Goal: Find specific page/section: Find specific page/section

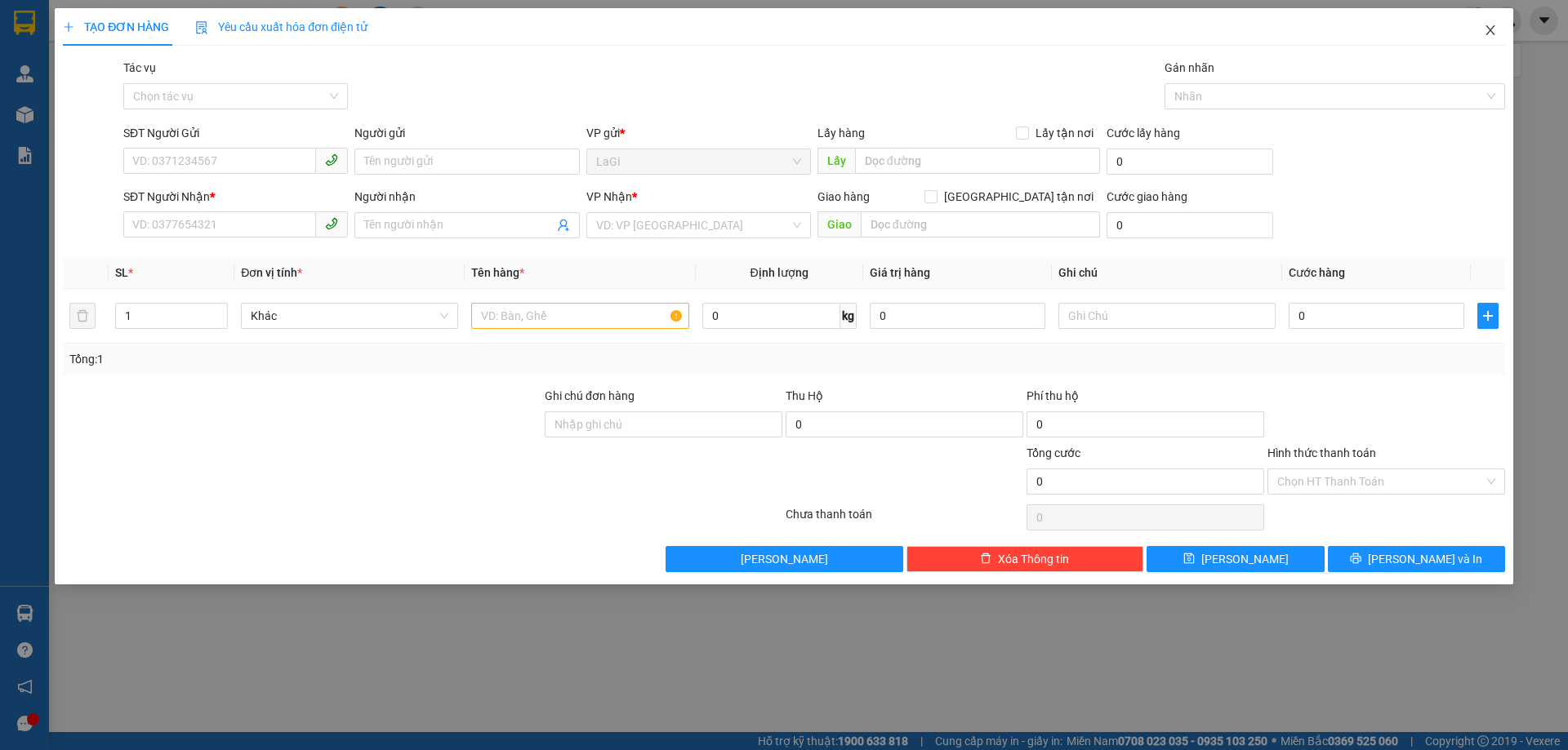
click at [1488, 31] on icon "close" at bounding box center [1489, 29] width 13 height 13
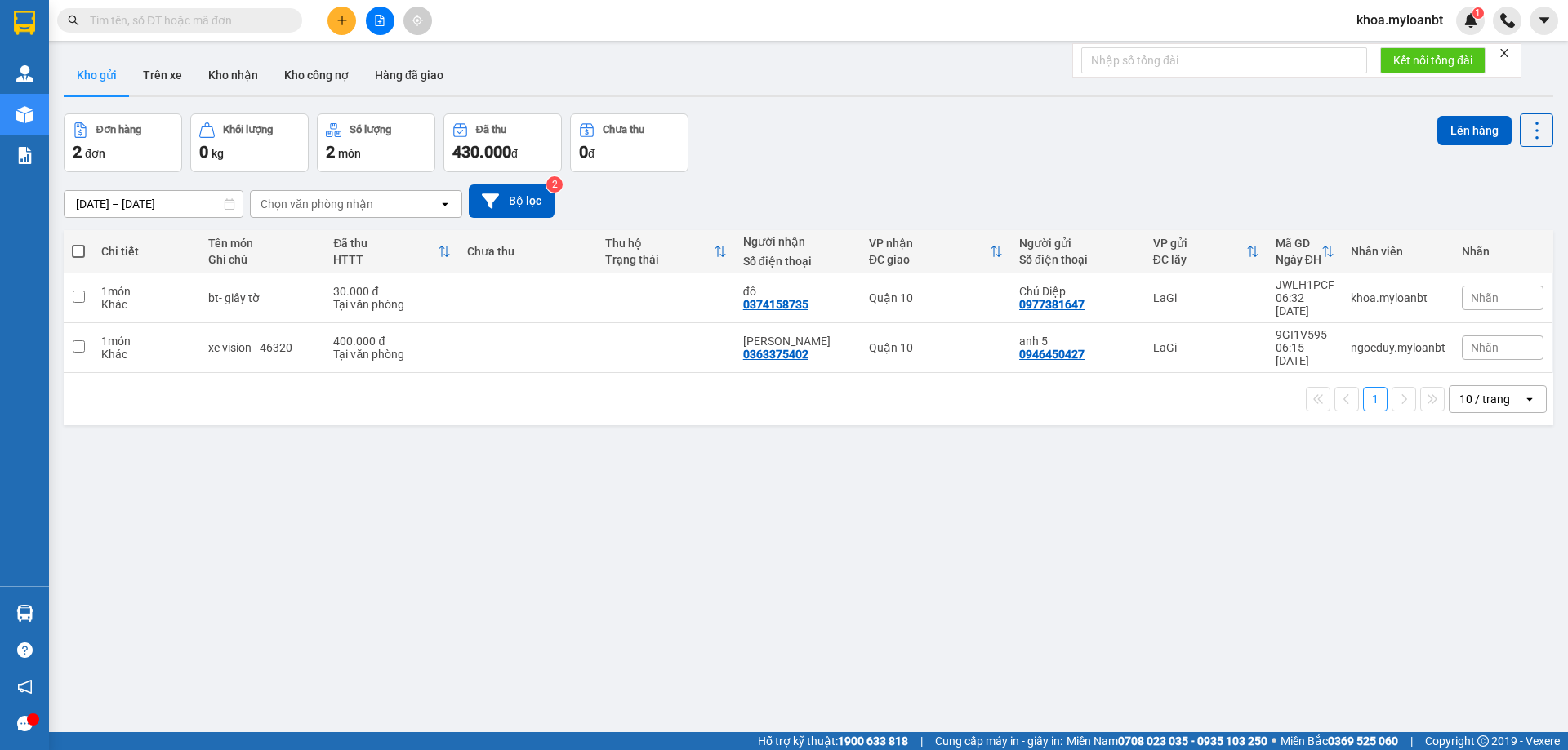
click at [85, 11] on span at bounding box center [180, 19] width 245 height 24
drag, startPoint x: 91, startPoint y: 15, endPoint x: 102, endPoint y: 45, distance: 32.0
click at [99, 43] on section "Kết quả tìm kiếm ( 0 ) Bộ lọc No Data khoa.myloanbt 1 Quản Lý Quản lý giao nhận…" at bounding box center [784, 375] width 1568 height 750
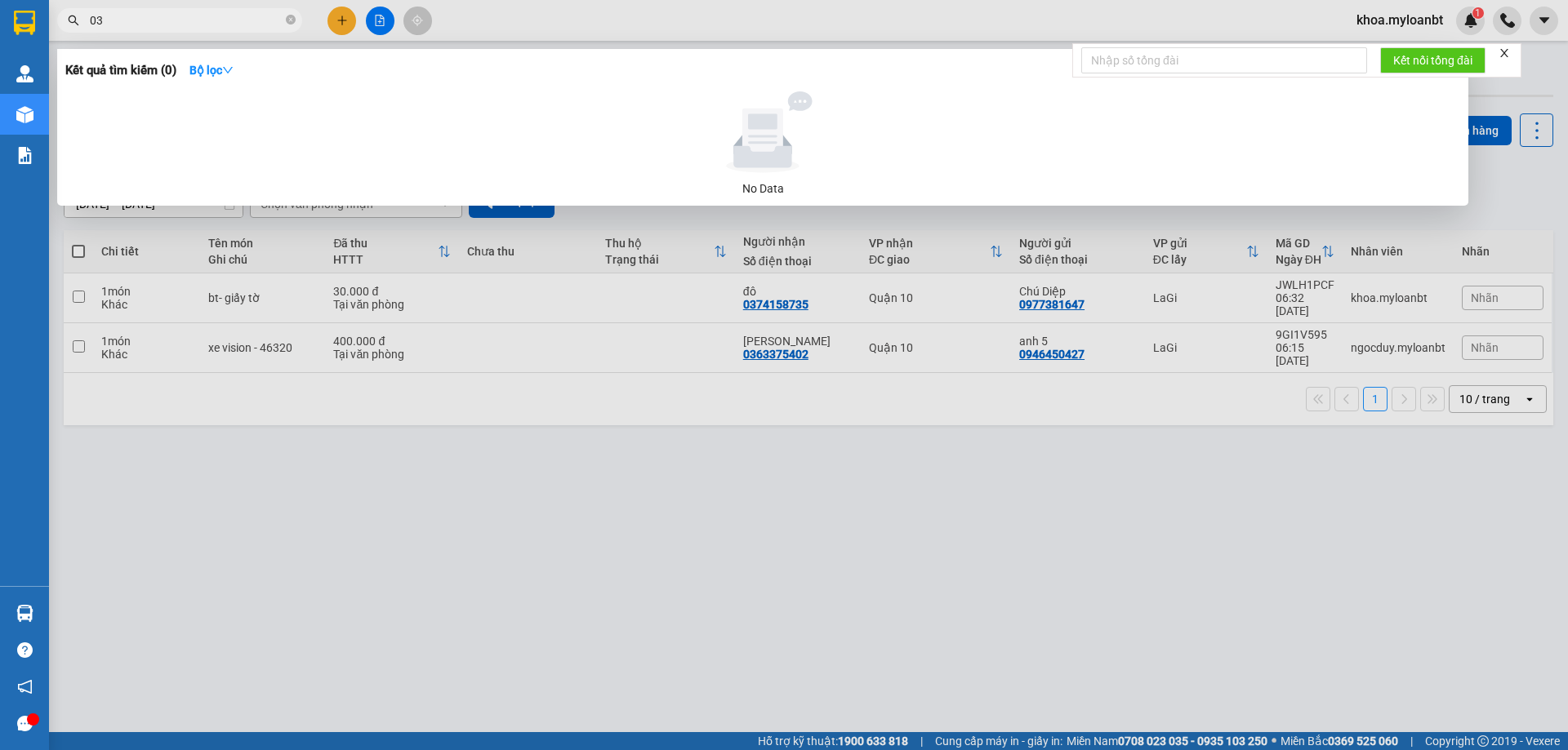
type input "0"
click at [555, 9] on div at bounding box center [784, 375] width 1568 height 750
click at [158, 19] on input "0354200286" at bounding box center [186, 20] width 193 height 18
type input "0"
